Goal: Browse casually

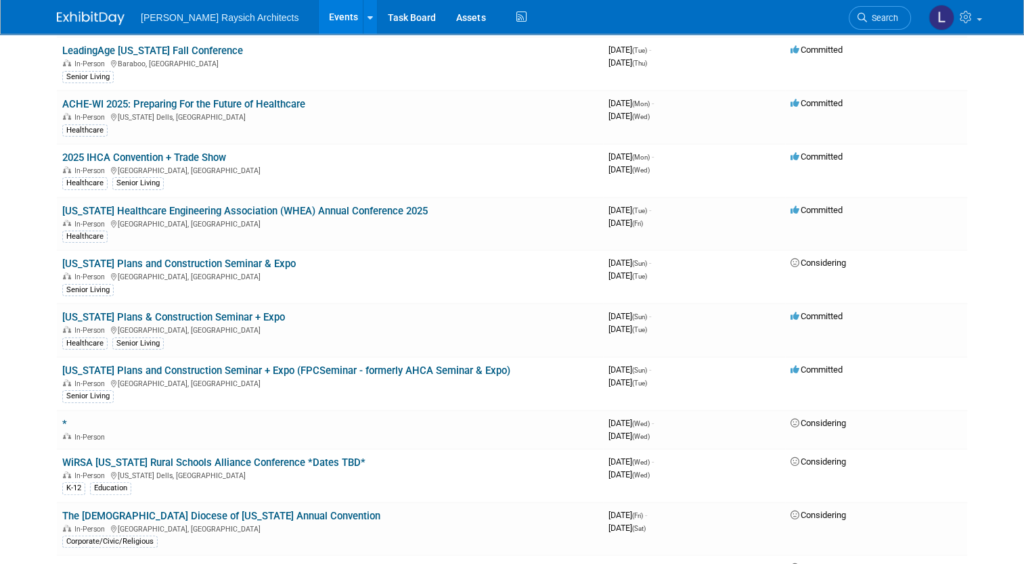
scroll to position [163, 0]
drag, startPoint x: 5, startPoint y: 99, endPoint x: 27, endPoint y: 110, distance: 24.5
click at [26, 107] on body "[PERSON_NAME] Raysich Architects Events Add Event Bulk Upload Events Shareable …" at bounding box center [512, 119] width 1024 height 564
drag, startPoint x: 16, startPoint y: 81, endPoint x: 117, endPoint y: 110, distance: 105.6
click at [41, 83] on body "[PERSON_NAME] Raysich Architects Events Add Event Bulk Upload Events Shareable …" at bounding box center [512, 119] width 1024 height 564
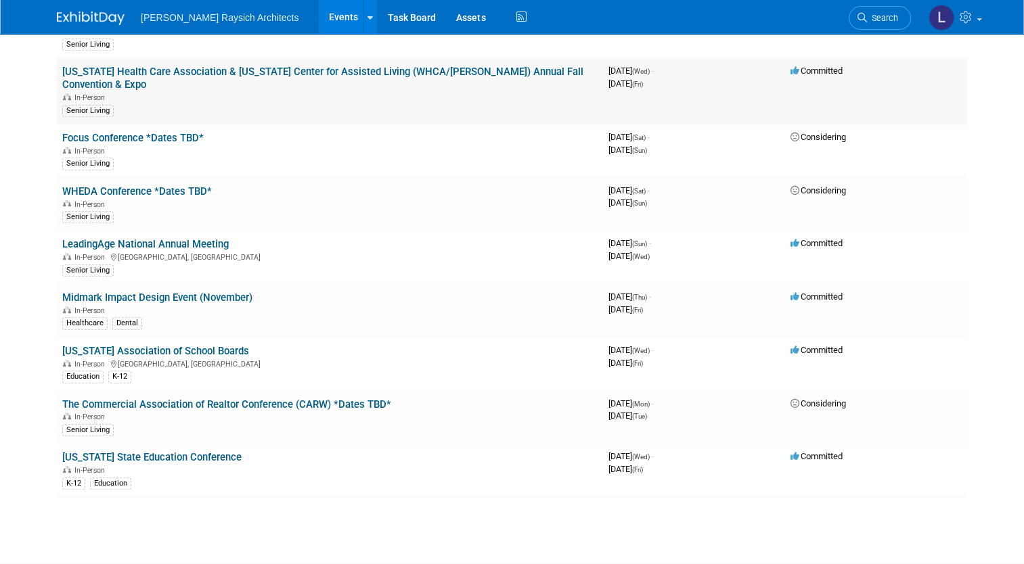
scroll to position [733, 0]
